Goal: Check status: Check status

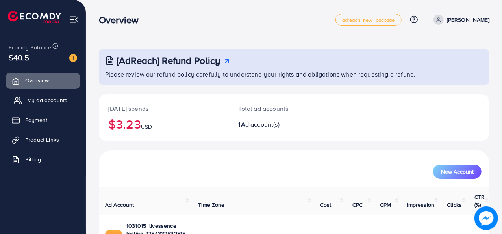
click at [42, 102] on span "My ad accounts" at bounding box center [47, 100] width 40 height 8
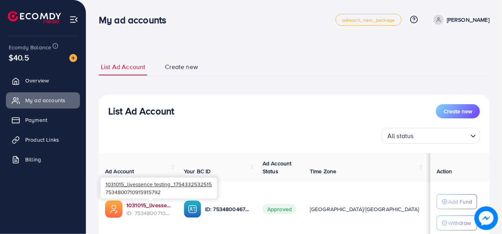
click at [139, 204] on link "1031015_livessence testing_1754332532515" at bounding box center [148, 205] width 45 height 8
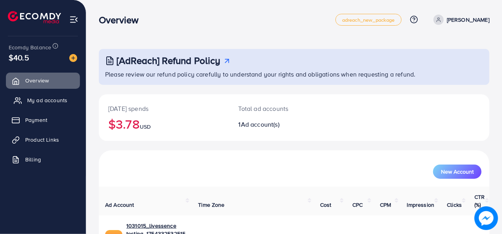
click at [47, 100] on span "My ad accounts" at bounding box center [47, 100] width 40 height 8
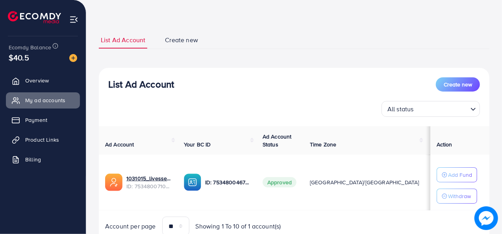
scroll to position [28, 0]
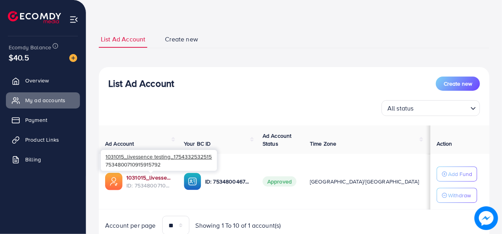
click at [143, 180] on link "1031015_livessence testing_1754332532515" at bounding box center [148, 177] width 45 height 8
